Goal: Browse casually

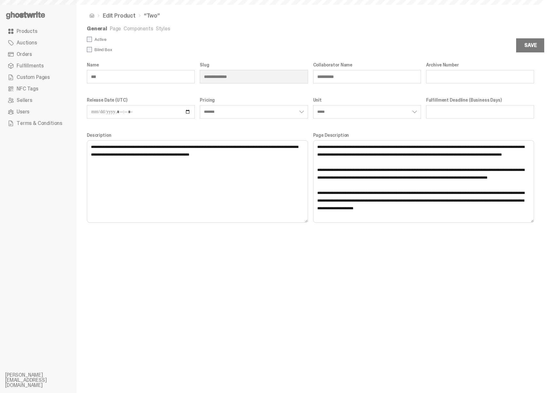
select select "*******"
select select "*****"
select select "*********"
select select "**********"
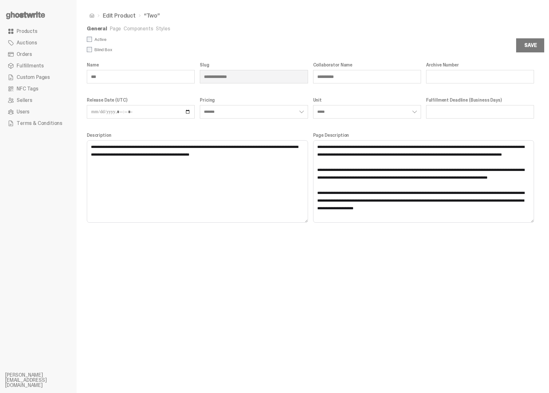
click at [111, 27] on link "Page" at bounding box center [115, 28] width 11 height 7
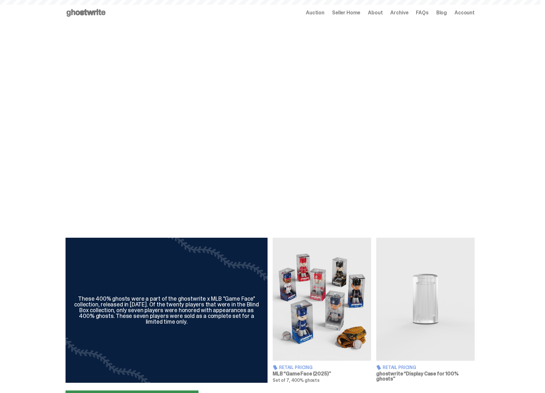
scroll to position [214, 0]
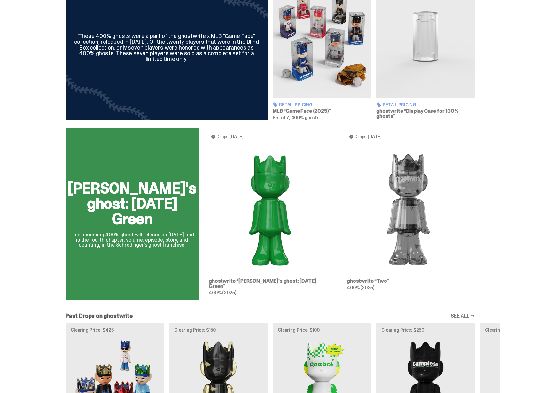
scroll to position [348, 0]
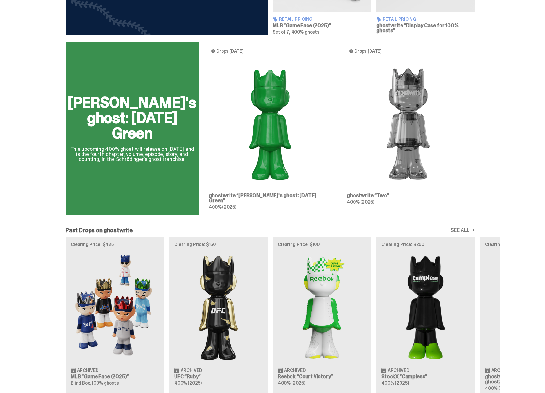
click at [262, 214] on div "[PERSON_NAME]'s ghost: [DATE] Green This upcoming 400% ghost will release on [D…" at bounding box center [270, 131] width 460 height 178
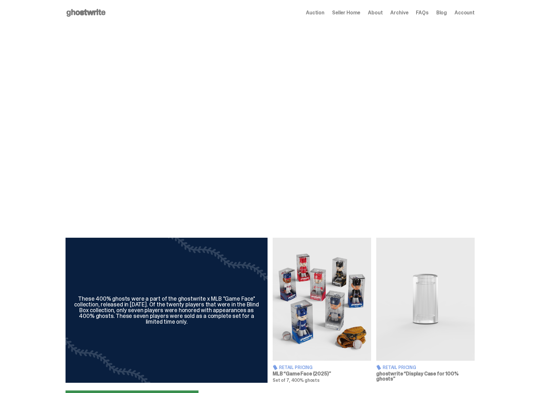
scroll to position [348, 0]
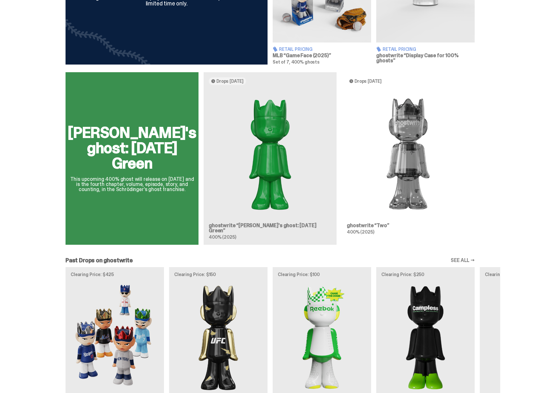
scroll to position [317, 0]
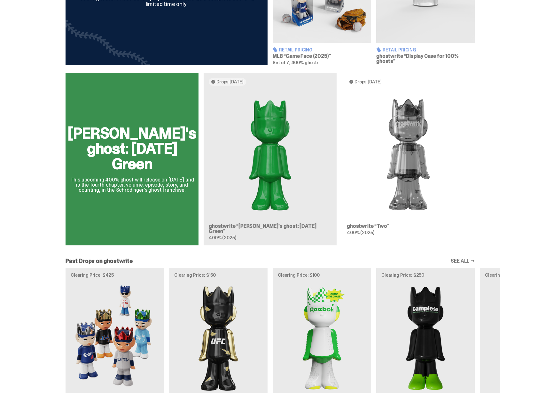
click at [253, 232] on div "[PERSON_NAME]'s ghost: [DATE] Green This upcoming 400% ghost will release on [D…" at bounding box center [270, 162] width 460 height 178
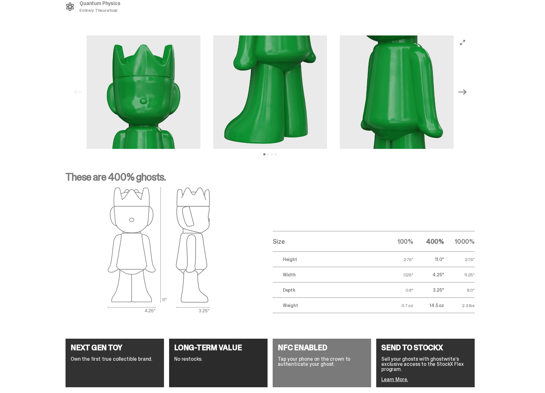
scroll to position [766, 0]
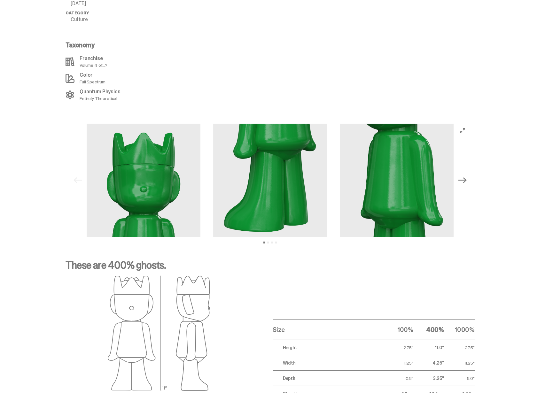
click at [340, 197] on img at bounding box center [397, 181] width 114 height 114
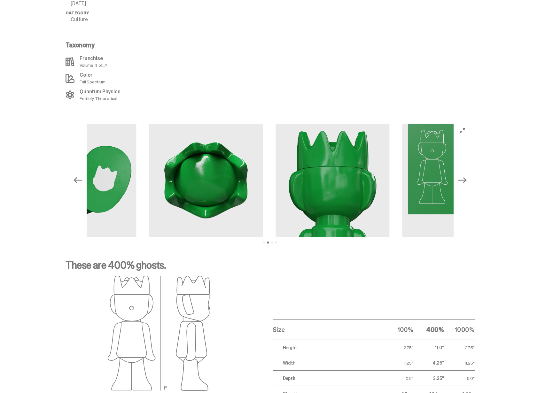
click at [277, 196] on div at bounding box center [270, 181] width 367 height 114
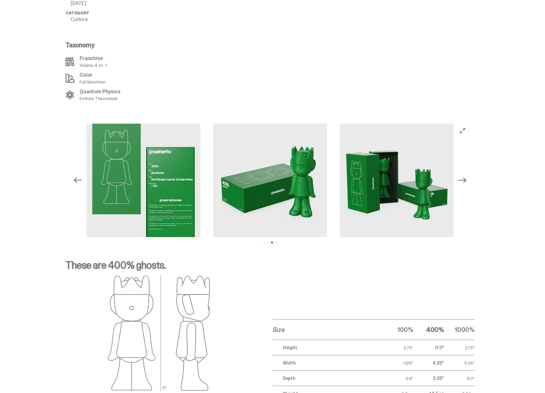
click at [340, 196] on img at bounding box center [397, 181] width 114 height 114
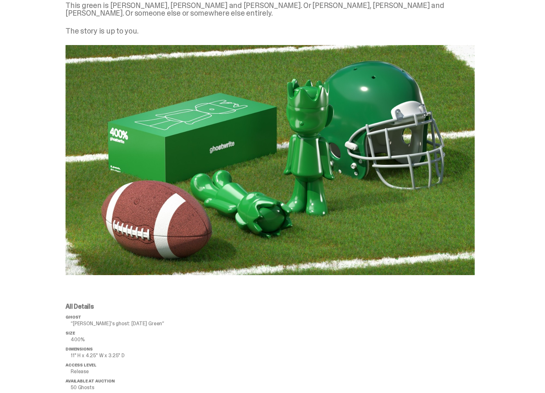
scroll to position [0, 0]
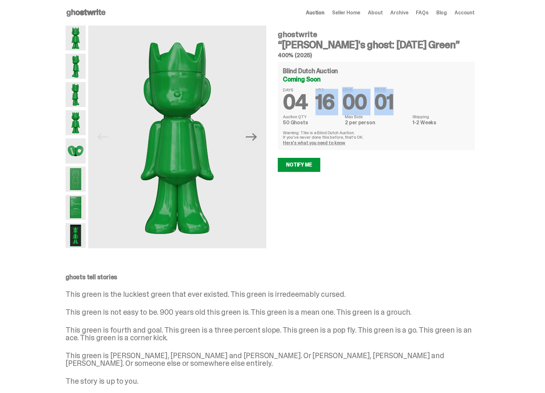
drag, startPoint x: 374, startPoint y: 104, endPoint x: 399, endPoint y: 103, distance: 24.9
click at [399, 103] on div "DAYS 04 HRS 16 MINS 00 SECS 01" at bounding box center [376, 100] width 187 height 25
drag, startPoint x: 399, startPoint y: 103, endPoint x: 364, endPoint y: 105, distance: 35.2
click at [398, 103] on div "DAYS 04 HRS 16 MINS 00 SECS 01" at bounding box center [376, 100] width 187 height 25
click at [99, 12] on icon at bounding box center [85, 13] width 41 height 10
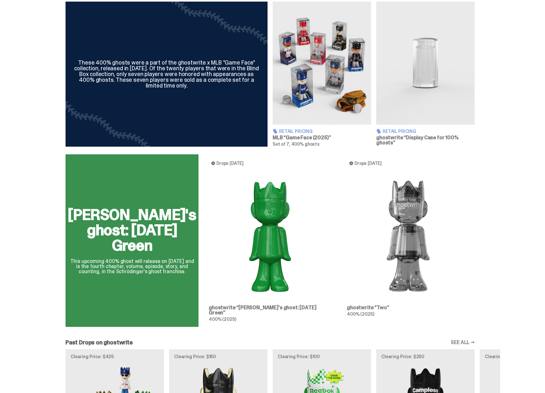
scroll to position [276, 0]
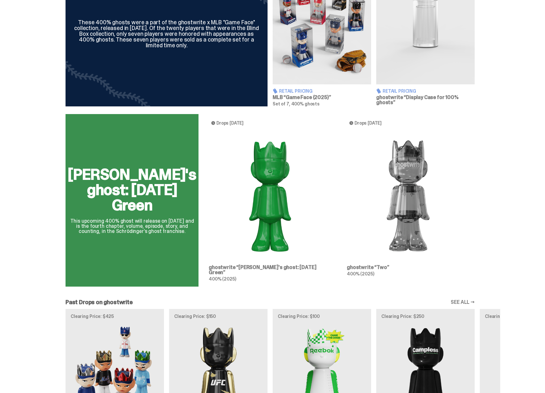
click at [402, 220] on div "Schrödinger's ghost: Sunday Green This upcoming 400% ghost will release on Augu…" at bounding box center [270, 203] width 460 height 178
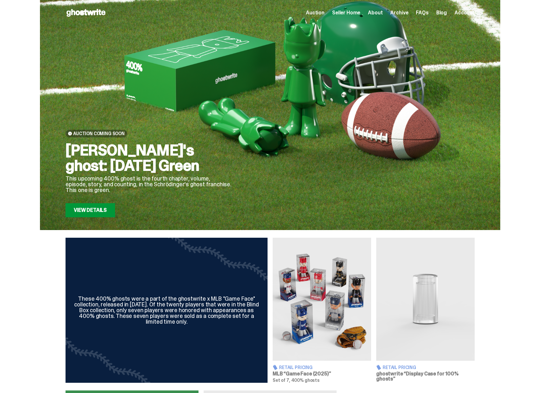
click at [104, 14] on use at bounding box center [85, 13] width 39 height 8
